Goal: Information Seeking & Learning: Learn about a topic

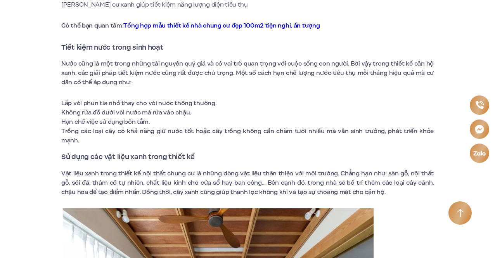
scroll to position [1164, 0]
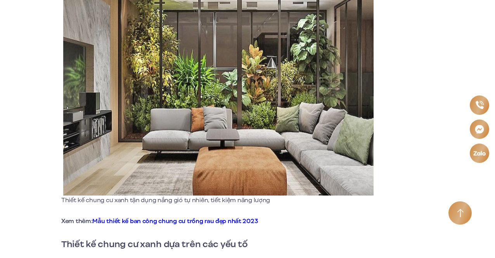
scroll to position [504, 0]
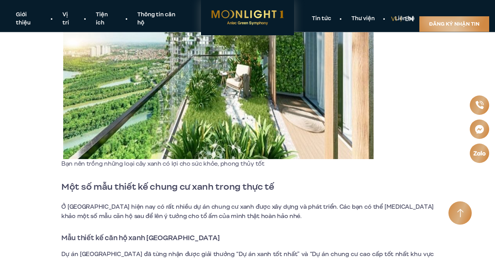
scroll to position [3025, 0]
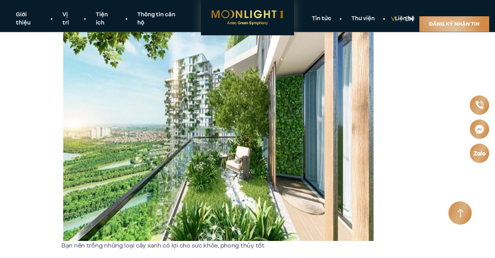
click at [209, 102] on img at bounding box center [218, 124] width 310 height 233
click at [211, 109] on img at bounding box center [218, 124] width 310 height 233
